Goal: Information Seeking & Learning: Learn about a topic

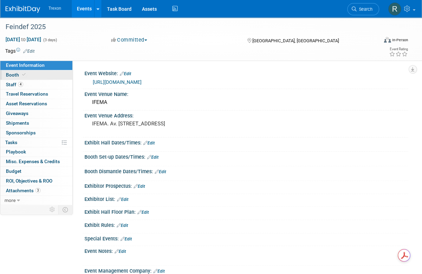
click at [24, 75] on icon at bounding box center [23, 75] width 3 height 4
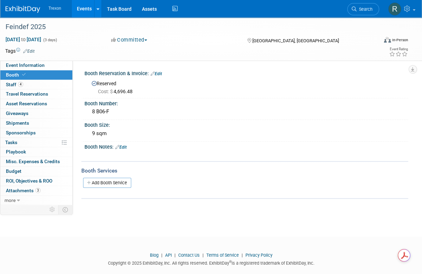
click at [86, 4] on link "Events" at bounding box center [84, 8] width 25 height 17
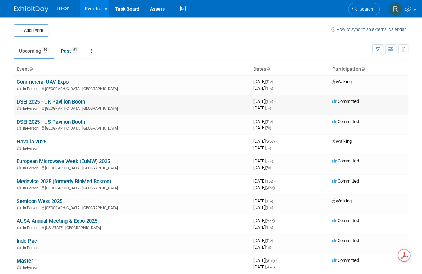
click at [54, 99] on link "DSEI 2025 - UK Pavilion Booth" at bounding box center [51, 102] width 69 height 6
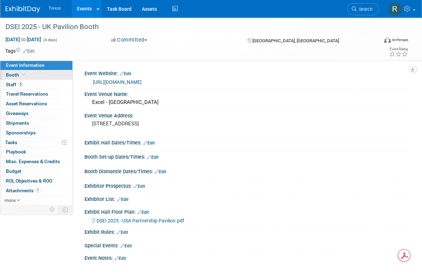
click at [13, 76] on span "Booth" at bounding box center [16, 75] width 21 height 6
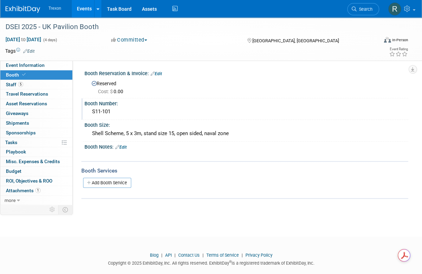
drag, startPoint x: 112, startPoint y: 112, endPoint x: 83, endPoint y: 112, distance: 28.4
click at [83, 112] on div "Booth Number: S11-101" at bounding box center [244, 109] width 327 height 22
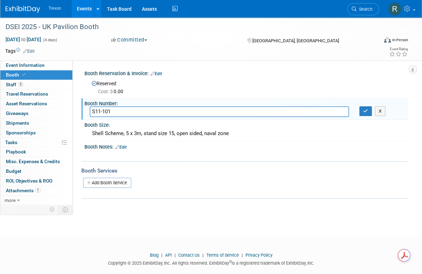
click at [80, 8] on link "Events" at bounding box center [84, 8] width 25 height 17
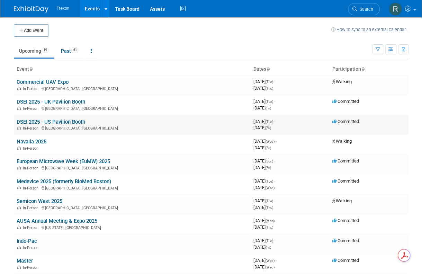
click at [60, 120] on link "DSEI 2025 - US Pavilion Booth" at bounding box center [51, 122] width 69 height 6
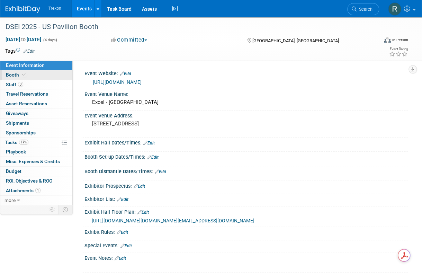
click at [17, 75] on span "Booth" at bounding box center [16, 75] width 21 height 6
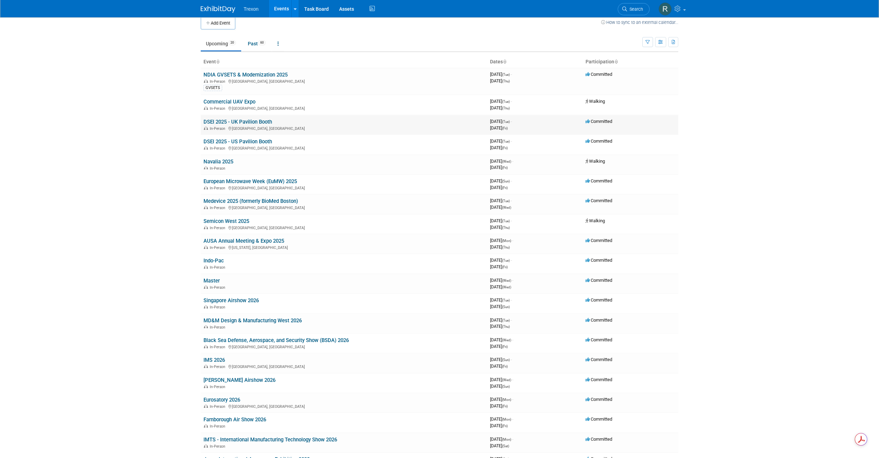
click at [239, 126] on div "In-Person England, United Kingdom" at bounding box center [344, 128] width 281 height 6
click at [239, 121] on link "DSEI 2025 - UK Pavilion Booth" at bounding box center [238, 122] width 69 height 6
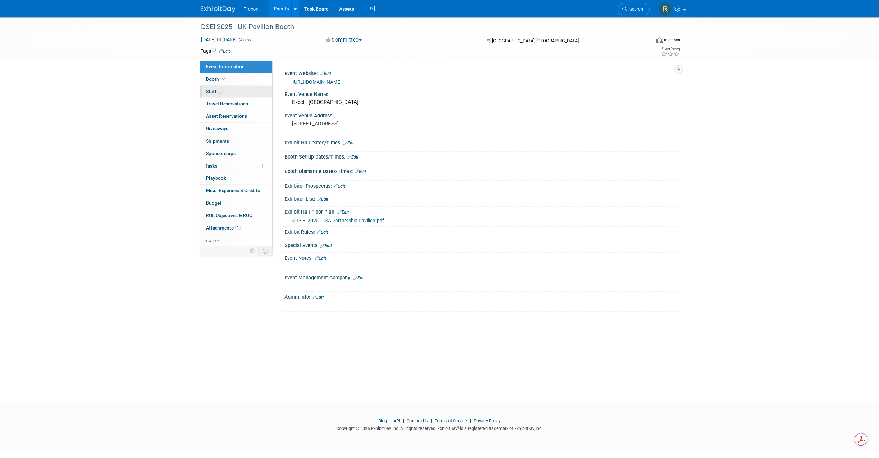
click at [218, 90] on span "5" at bounding box center [220, 91] width 5 height 5
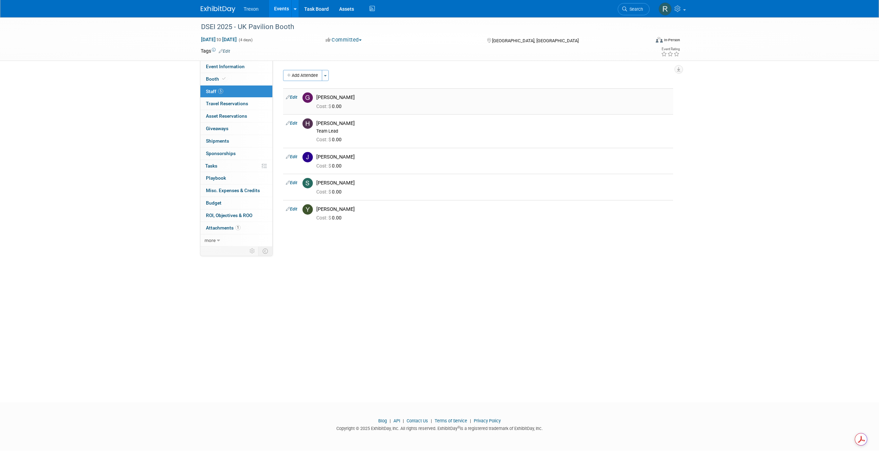
drag, startPoint x: 369, startPoint y: 201, endPoint x: 312, endPoint y: 96, distance: 120.2
click at [312, 96] on tbody "Edit Gary Cassidy Cost: $ 0.00 Edit 0.00" at bounding box center [478, 157] width 390 height 138
copy tbody "Gary Cassidy Cost: $ 0.00 Edit Heather andrade Team Lead Cost: $ 0.00 Edit Jona…"
click at [223, 83] on link "Booth" at bounding box center [236, 79] width 72 height 12
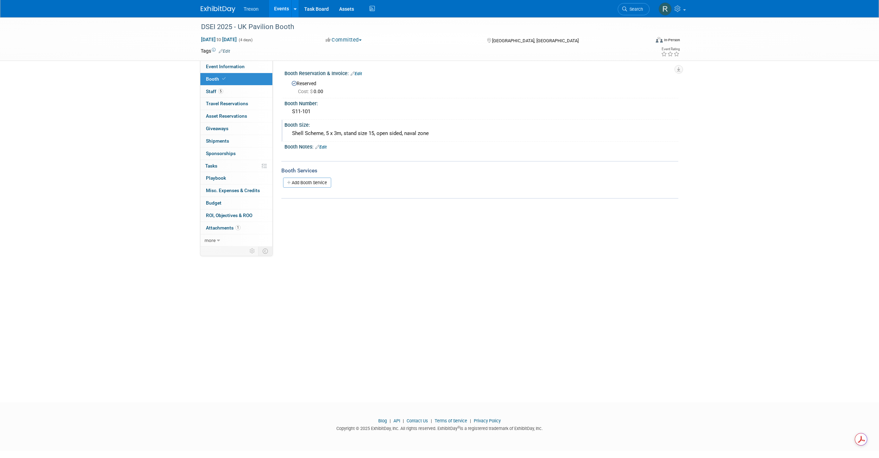
drag, startPoint x: 325, startPoint y: 133, endPoint x: 341, endPoint y: 133, distance: 15.6
click at [341, 133] on div "Shell Scheme, 5 x 3m, stand size 15, open sided, naval zone" at bounding box center [481, 133] width 383 height 11
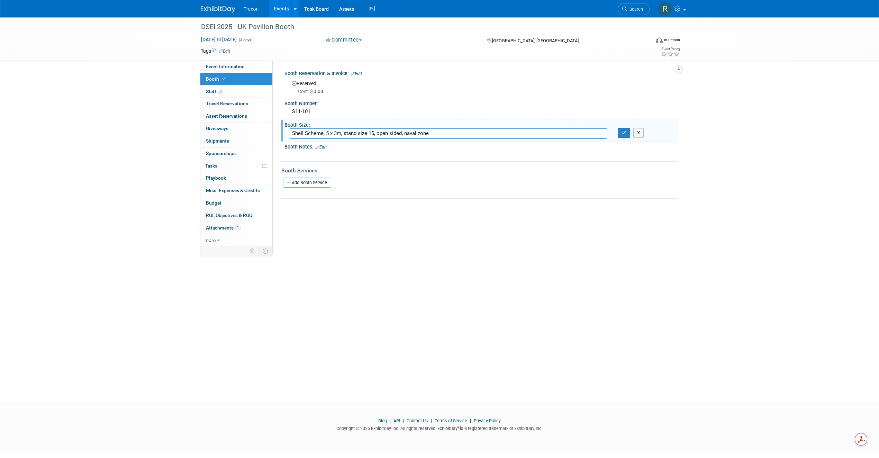
click at [278, 5] on link "Events" at bounding box center [281, 8] width 25 height 17
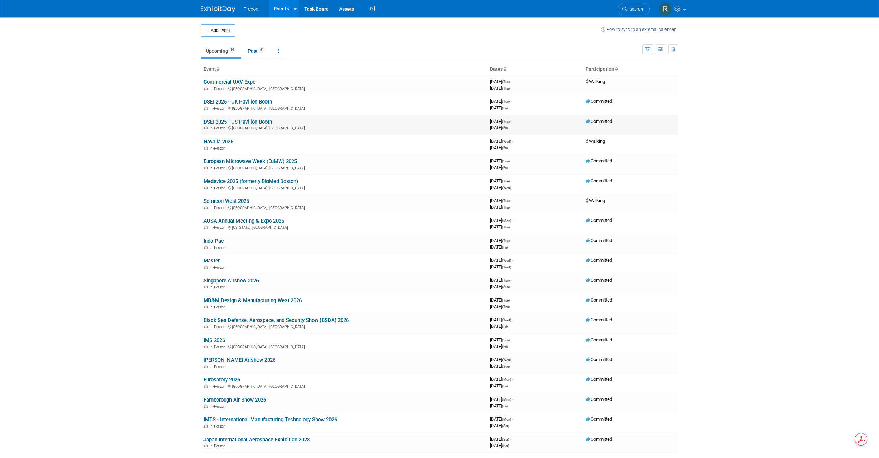
click at [239, 119] on link "DSEI 2025 - US Pavilion Booth" at bounding box center [238, 122] width 69 height 6
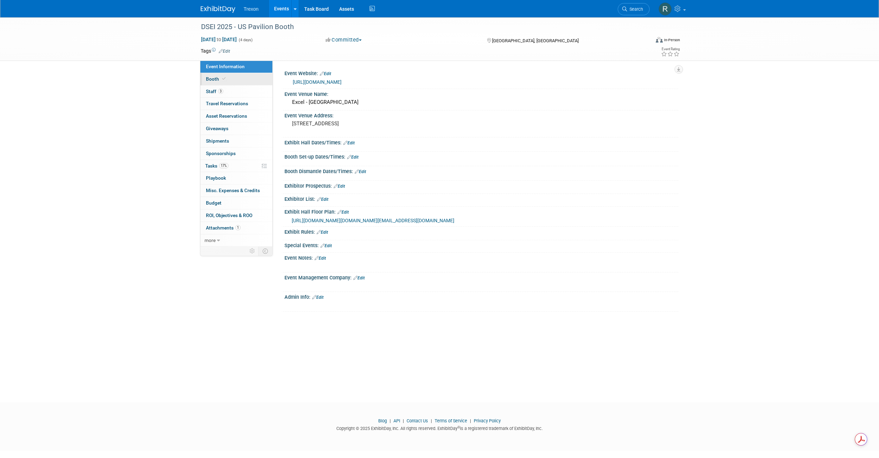
click at [211, 82] on link "Booth" at bounding box center [236, 79] width 72 height 12
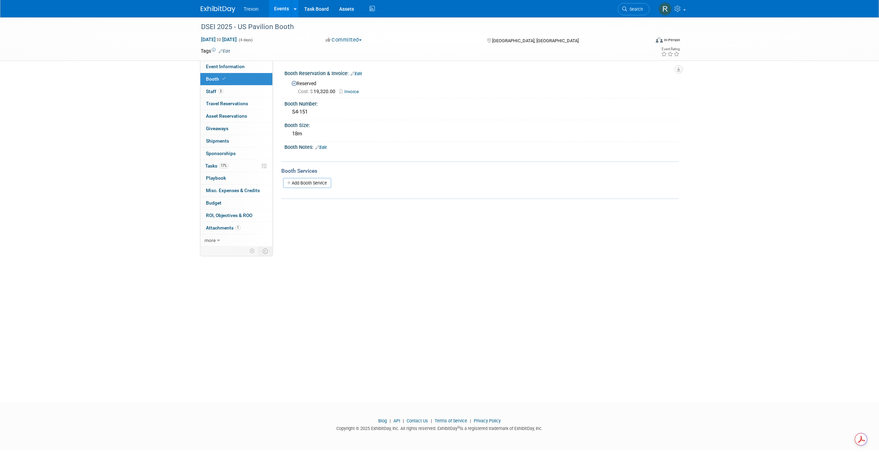
click at [360, 89] on link "Invoice" at bounding box center [350, 91] width 23 height 5
